Goal: Use online tool/utility

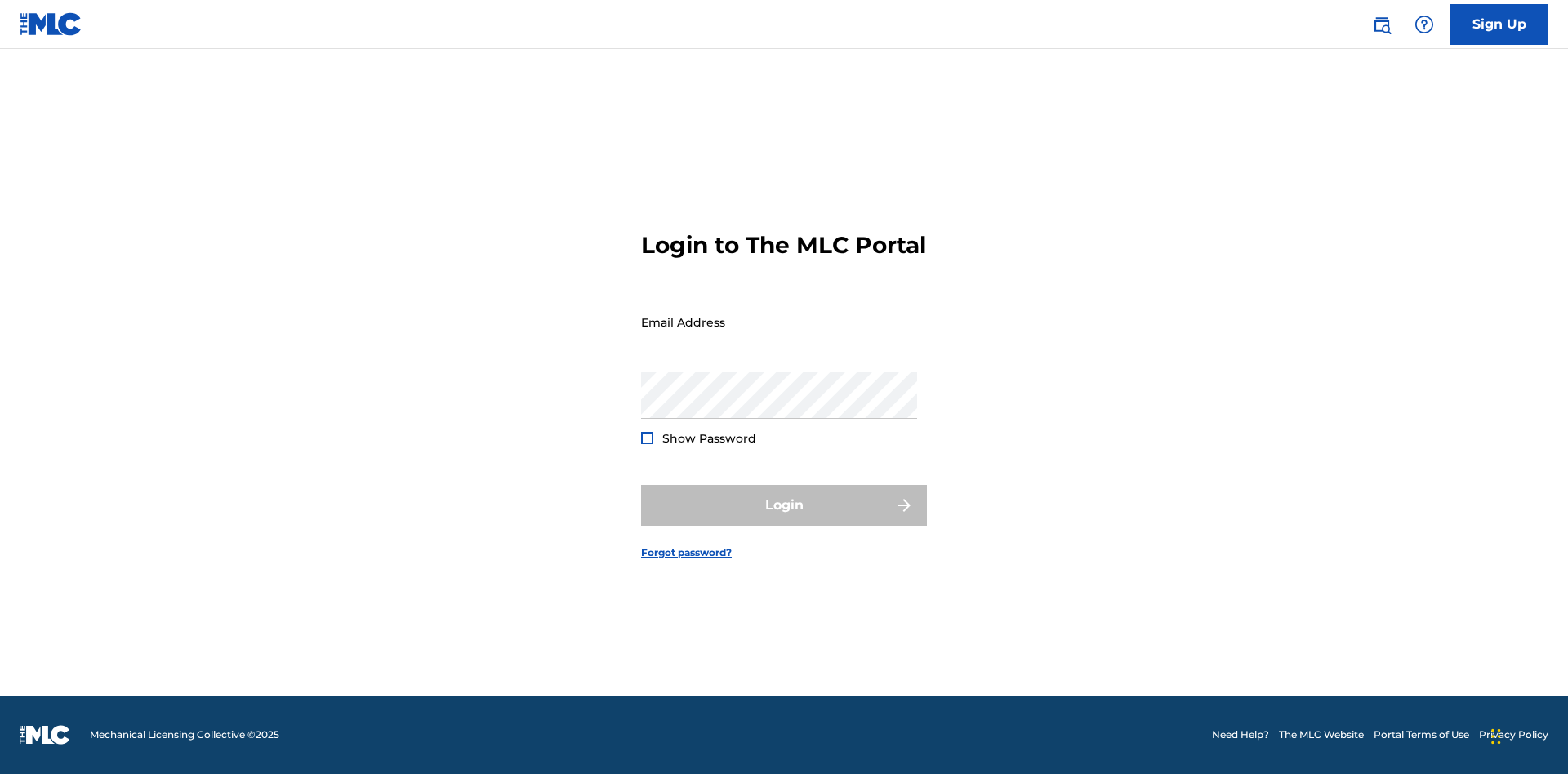
scroll to position [21, 0]
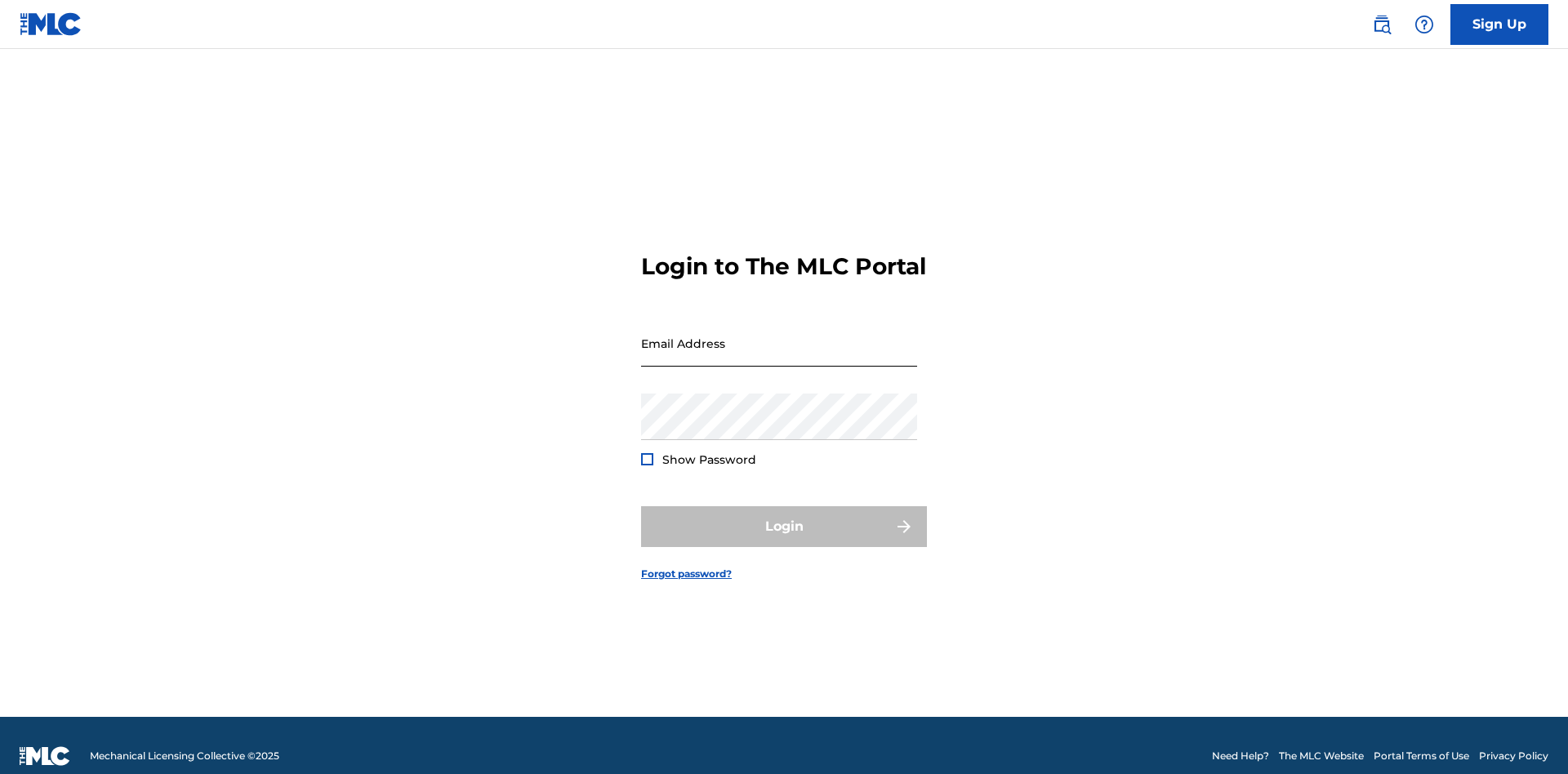
click at [779, 336] on input "Email Address" at bounding box center [779, 343] width 276 height 46
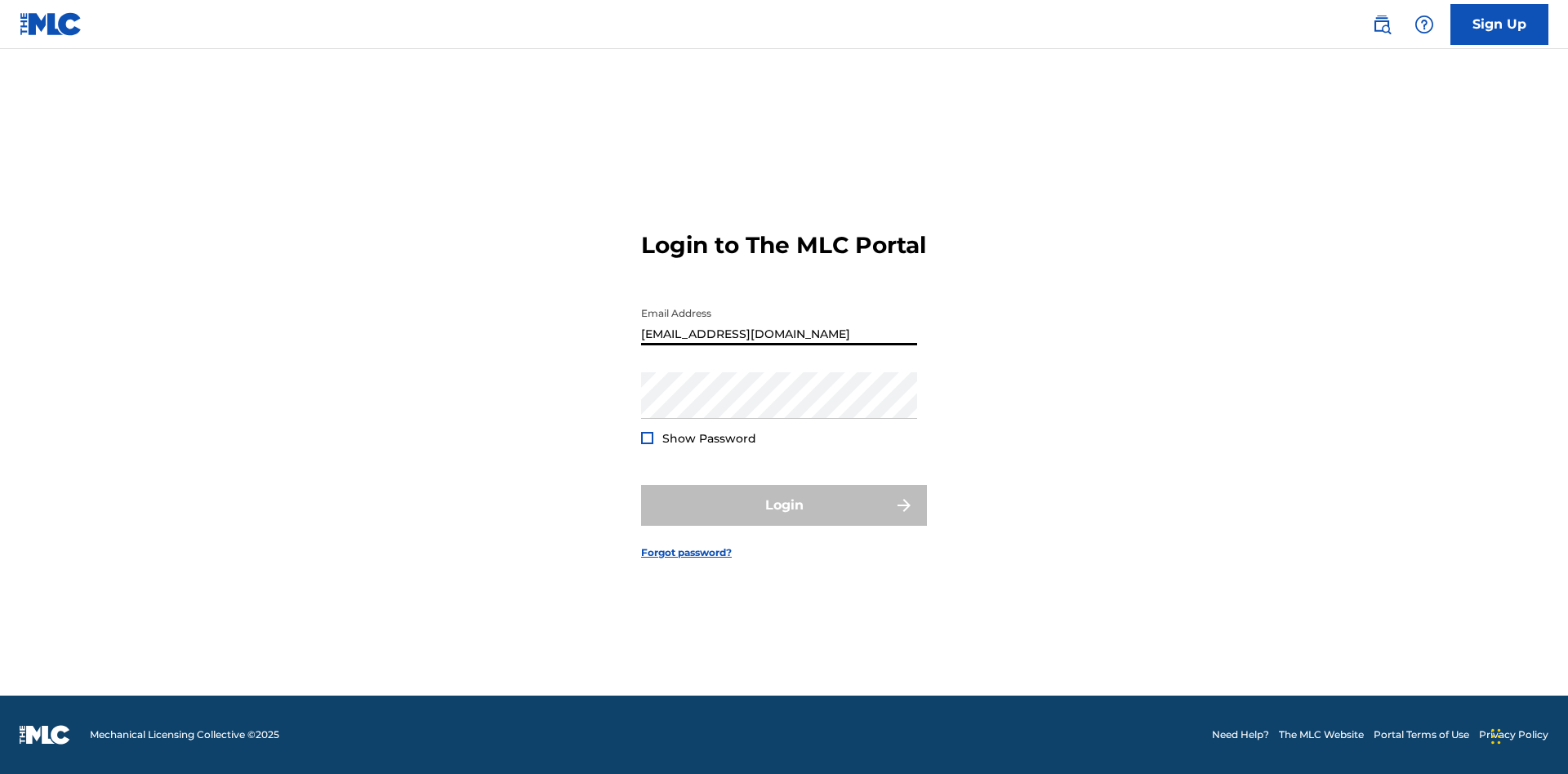
scroll to position [0, 46]
type input "[EMAIL_ADDRESS][DOMAIN_NAME]"
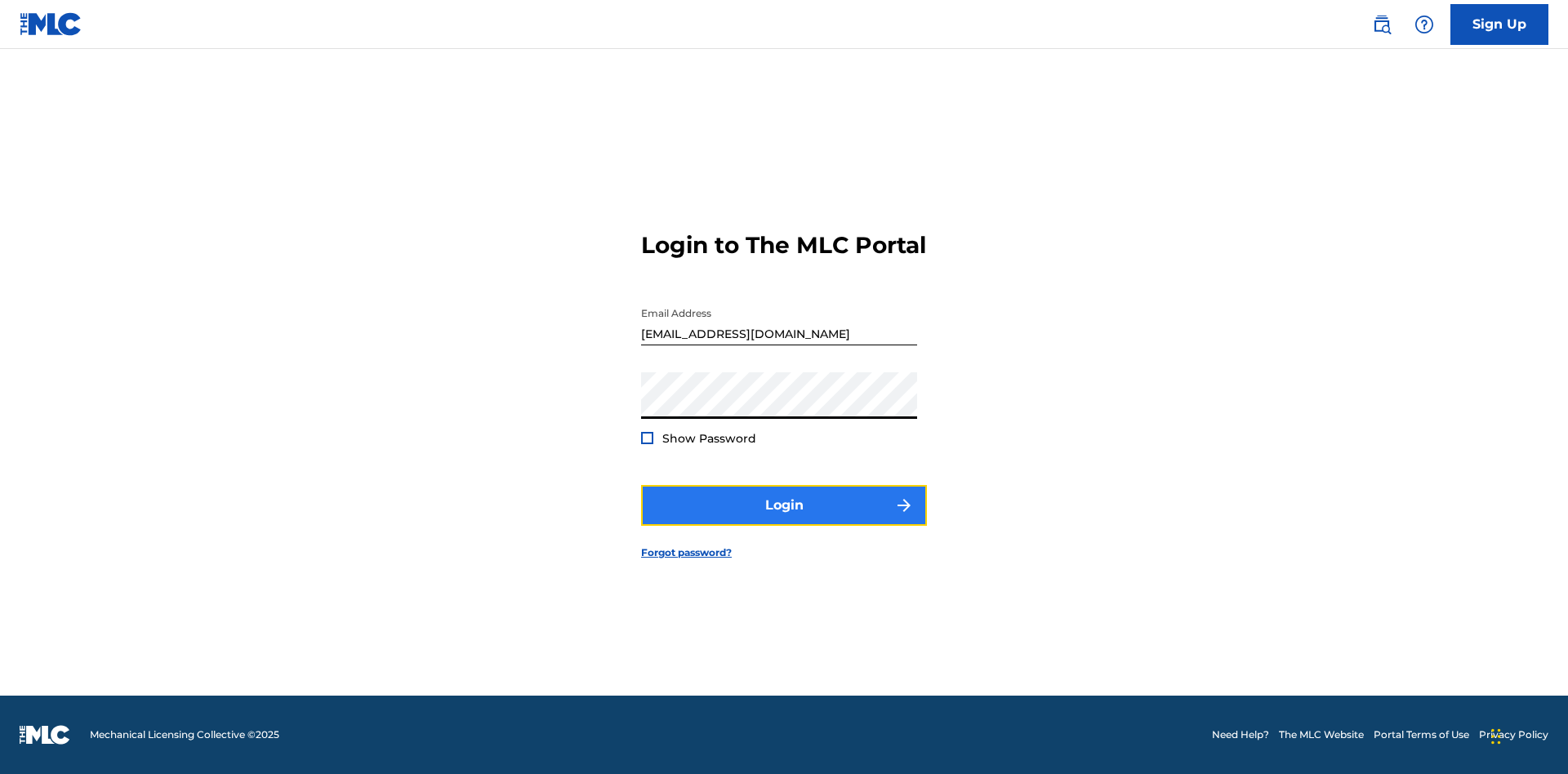
click at [784, 519] on button "Login" at bounding box center [784, 504] width 285 height 41
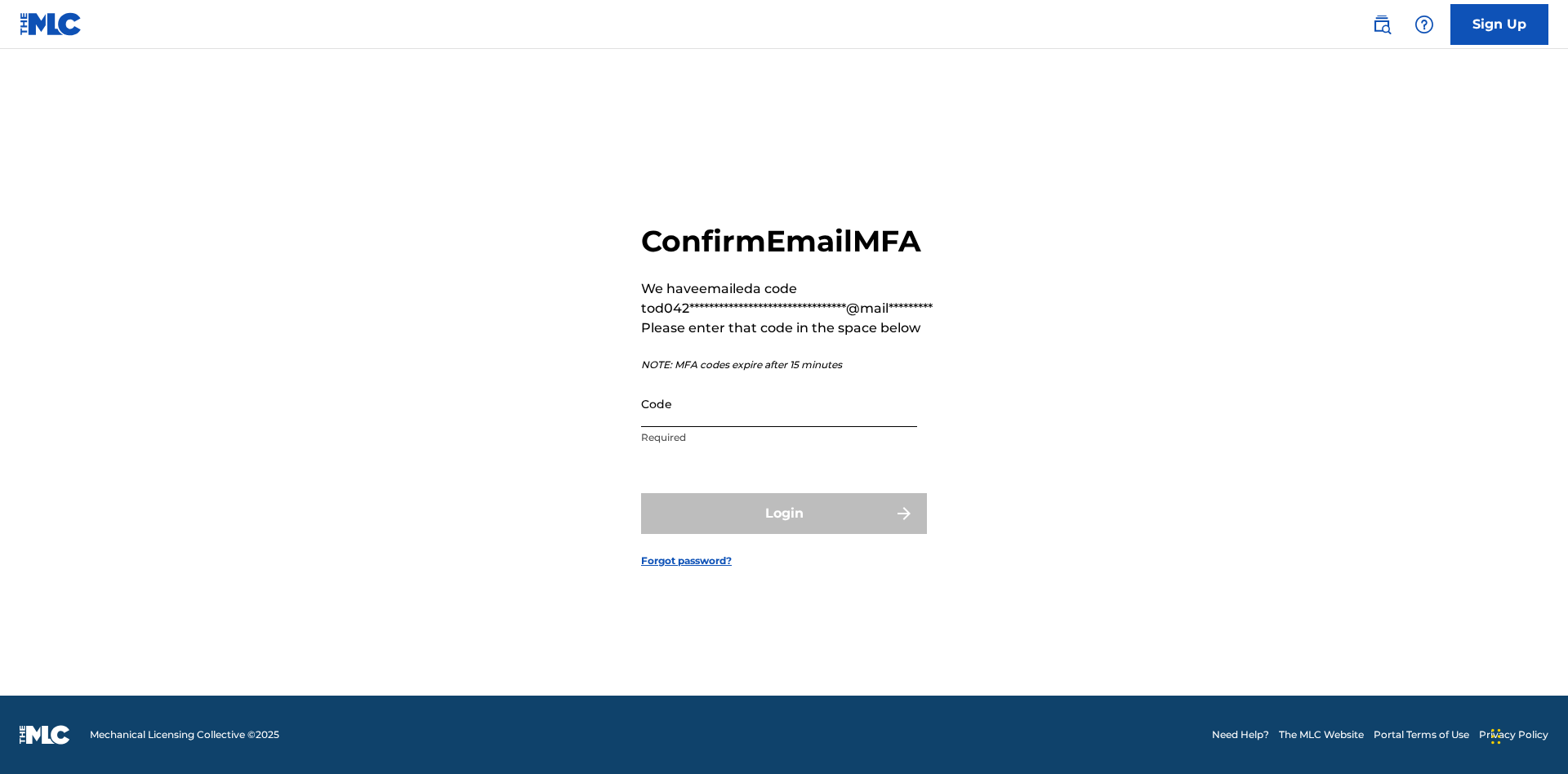
click at [779, 404] on input "Code" at bounding box center [779, 403] width 276 height 46
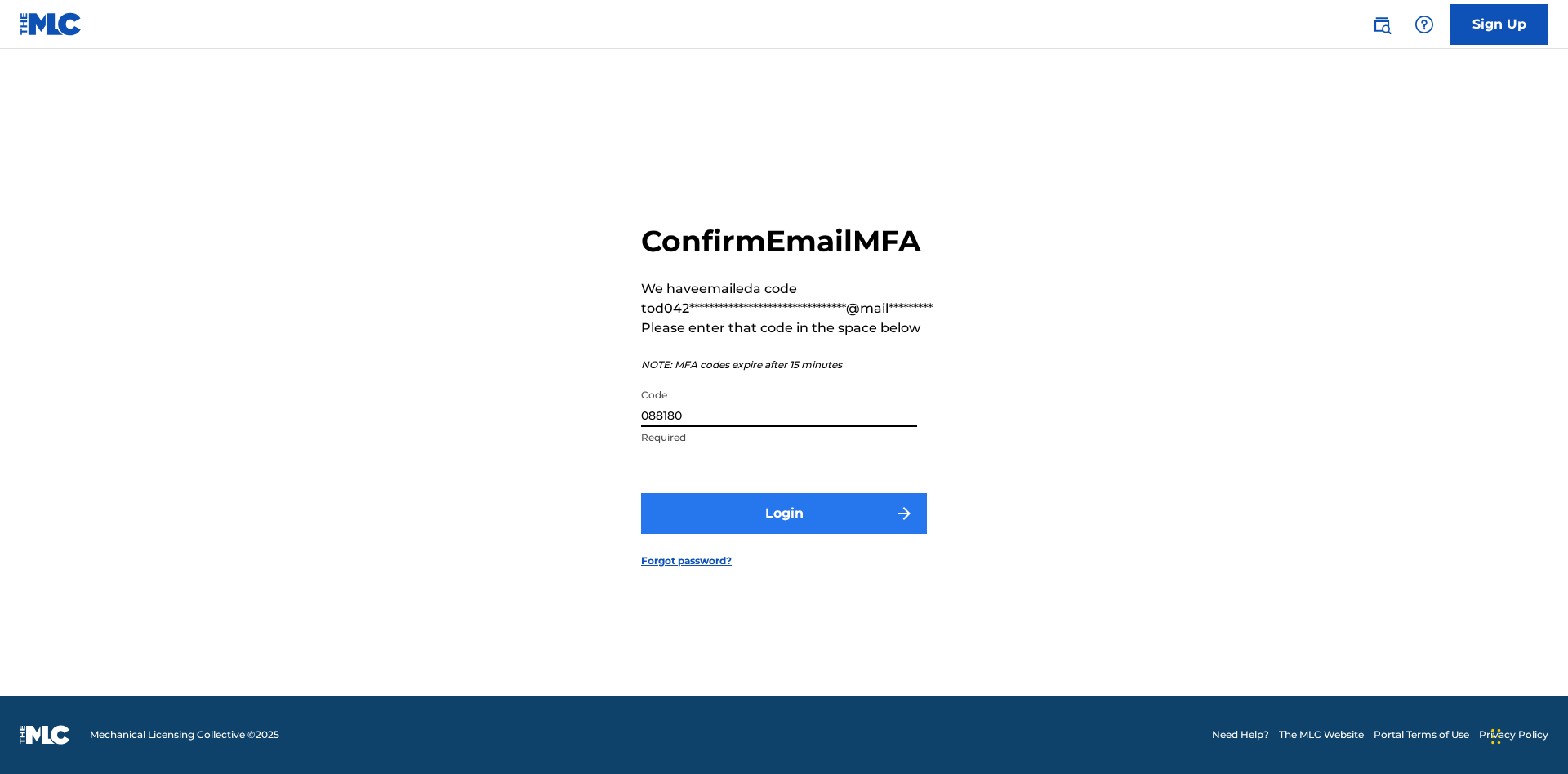
type input "088180"
click at [784, 512] on button "Login" at bounding box center [784, 513] width 285 height 41
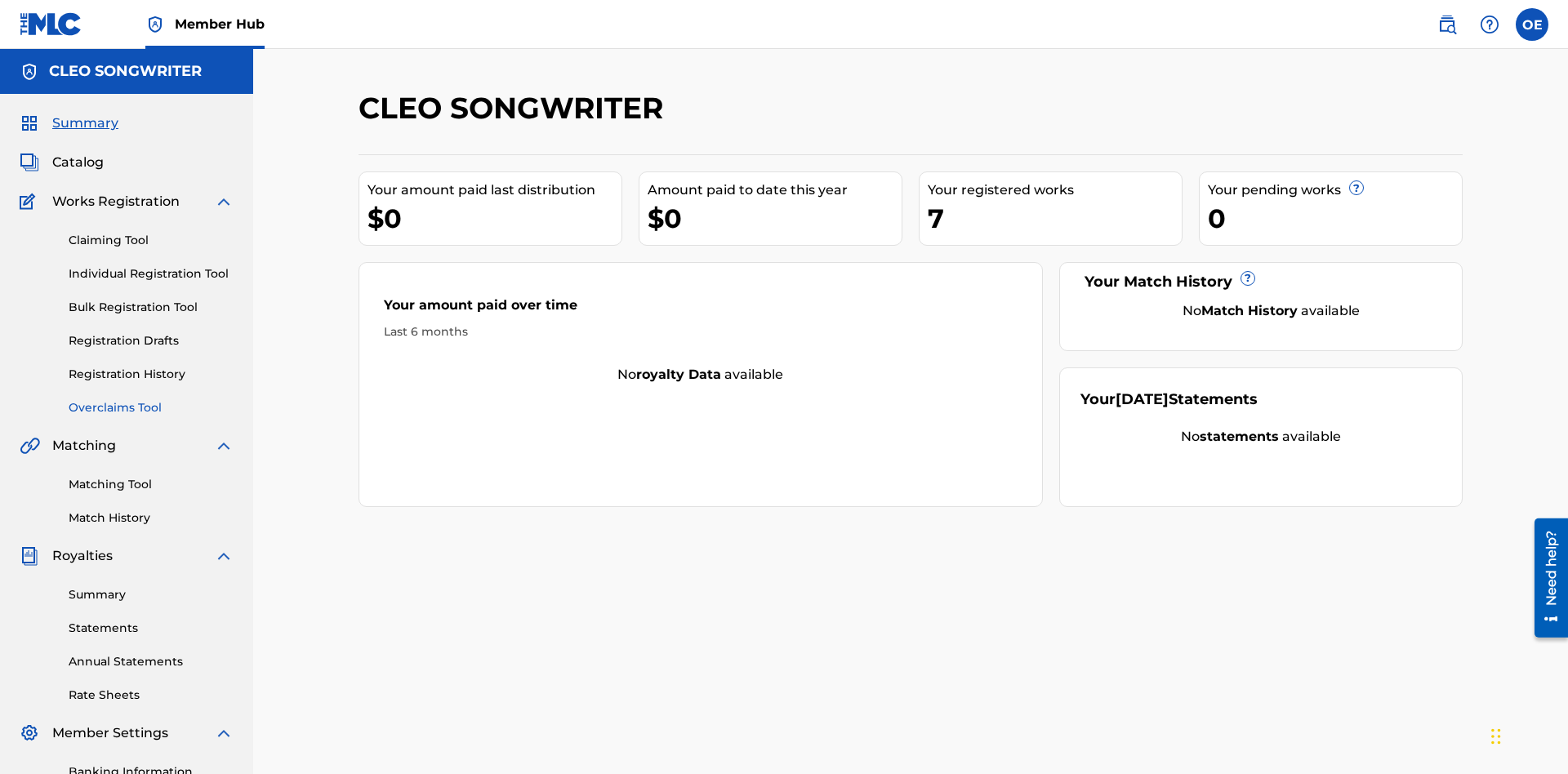
click at [151, 399] on link "Overclaims Tool" at bounding box center [151, 408] width 165 height 17
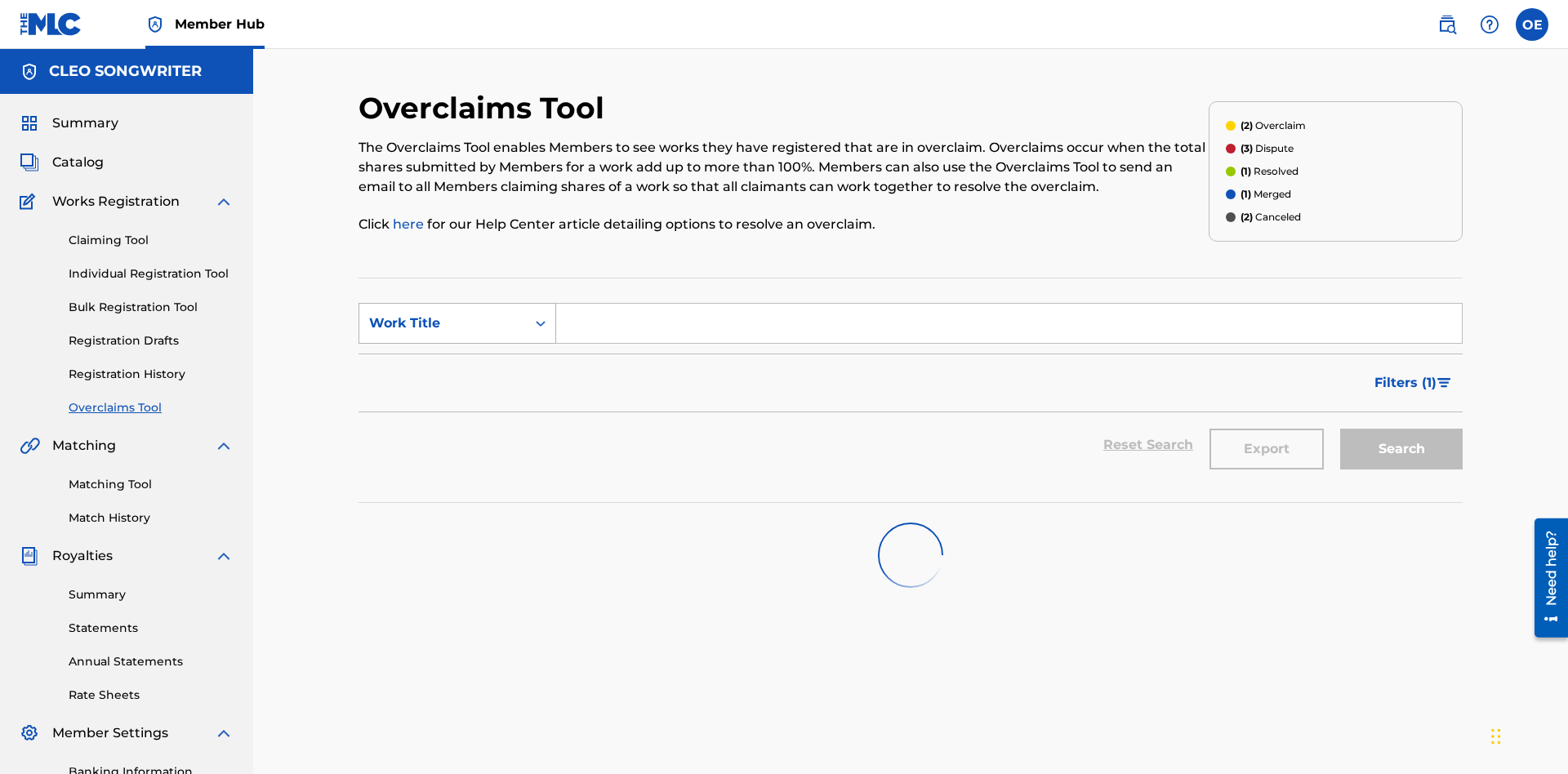
click at [443, 313] on div "Work Title" at bounding box center [442, 323] width 147 height 20
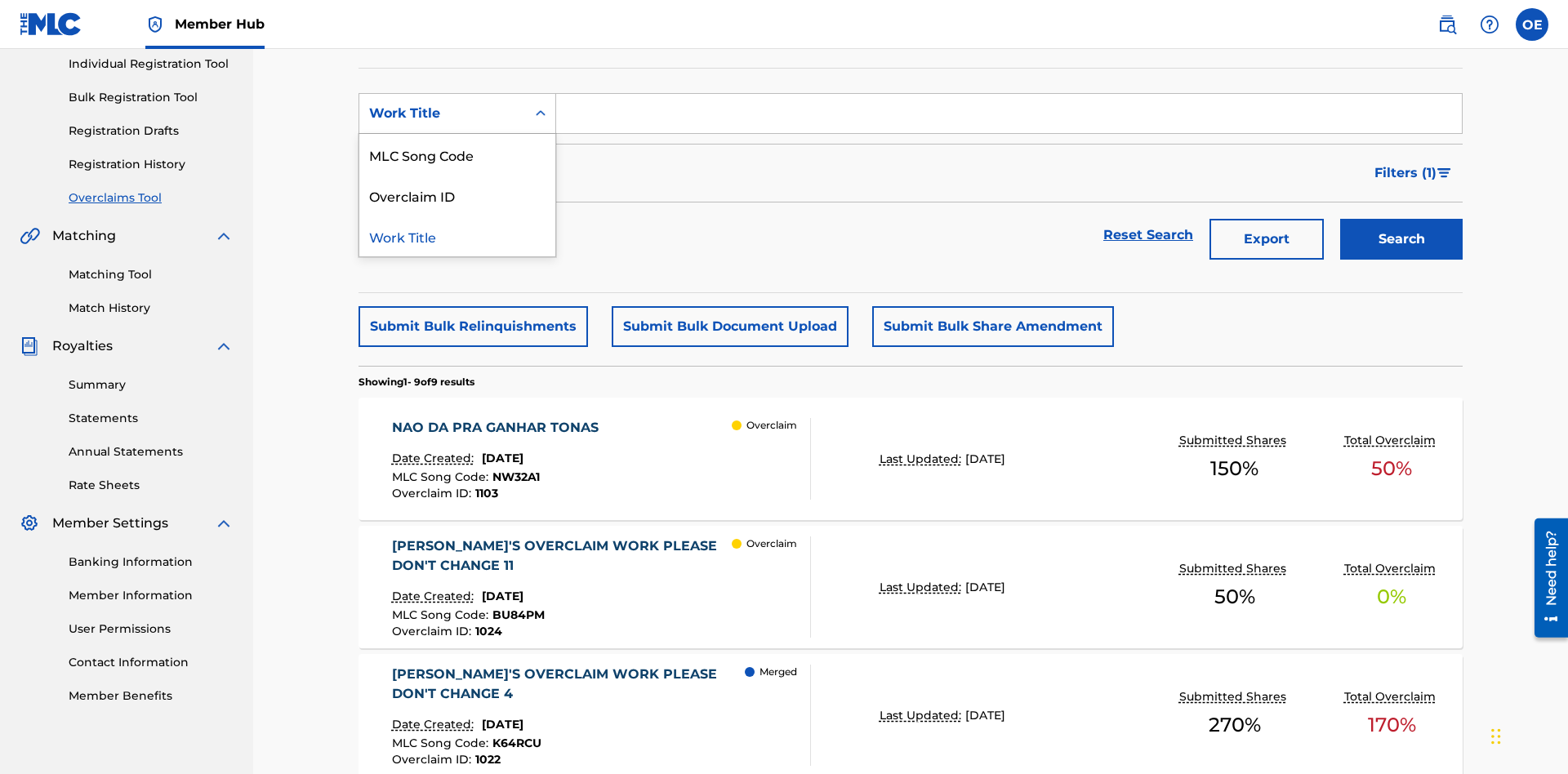
click at [457, 154] on div "MLC Song Code" at bounding box center [457, 154] width 196 height 41
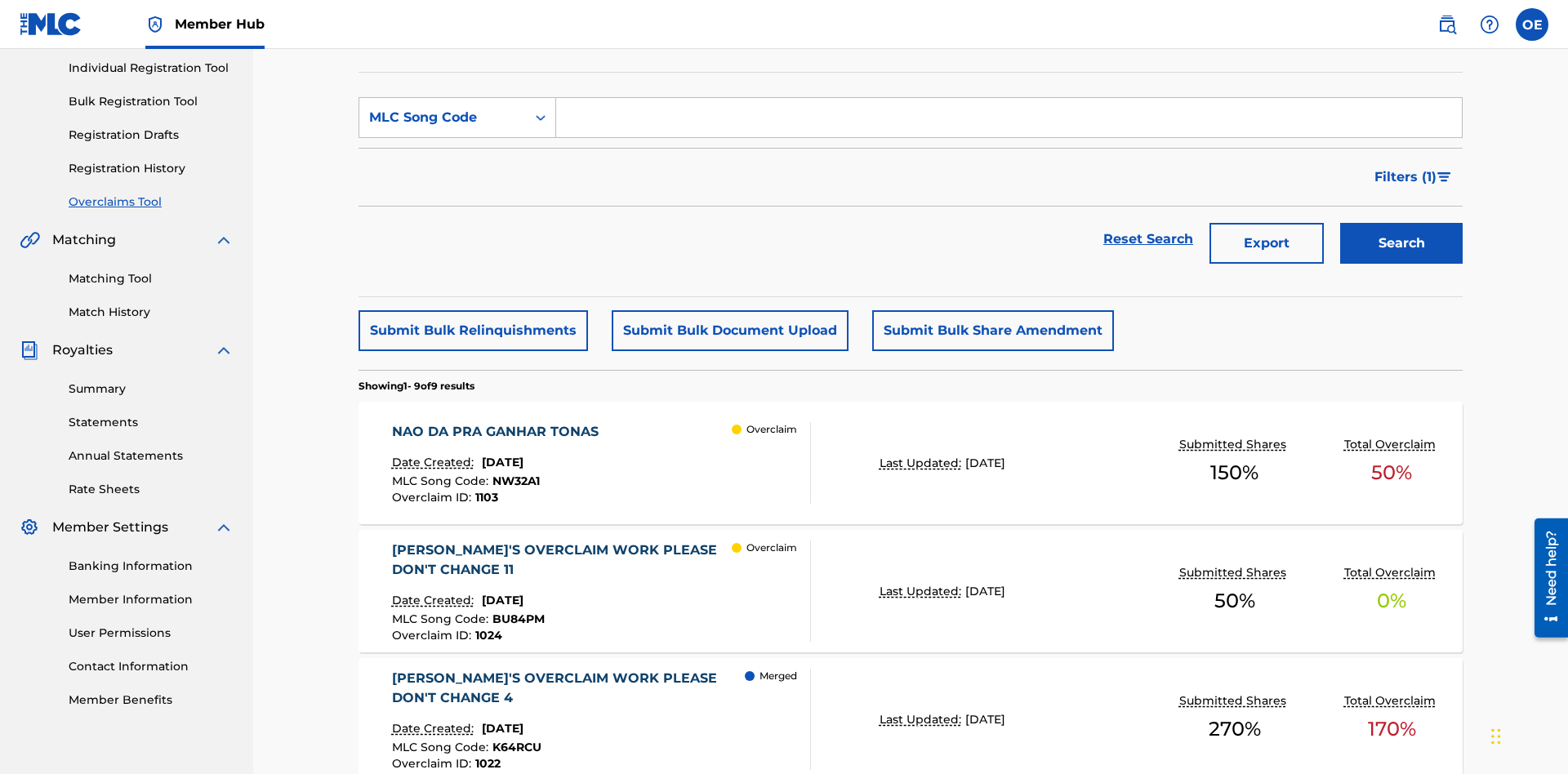
click at [1008, 117] on input "Search Form" at bounding box center [1008, 117] width 906 height 39
type input "NW32A1"
